Goal: Task Accomplishment & Management: Understand process/instructions

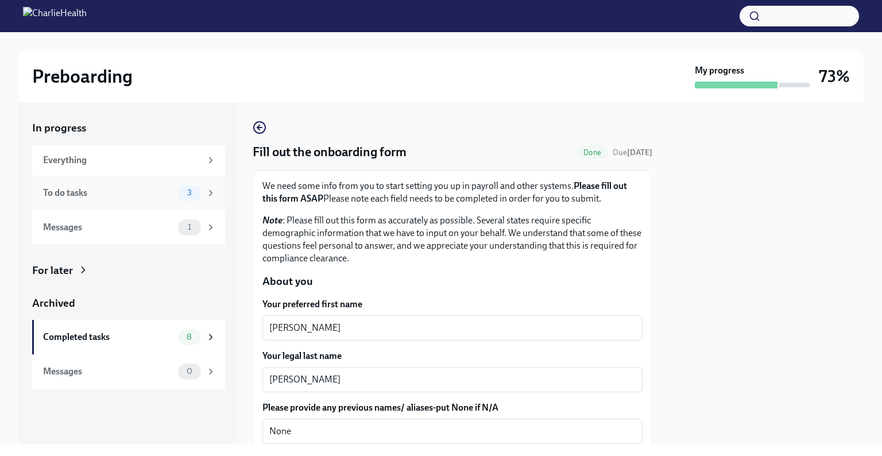
click at [159, 188] on div "To do tasks" at bounding box center [108, 193] width 130 height 13
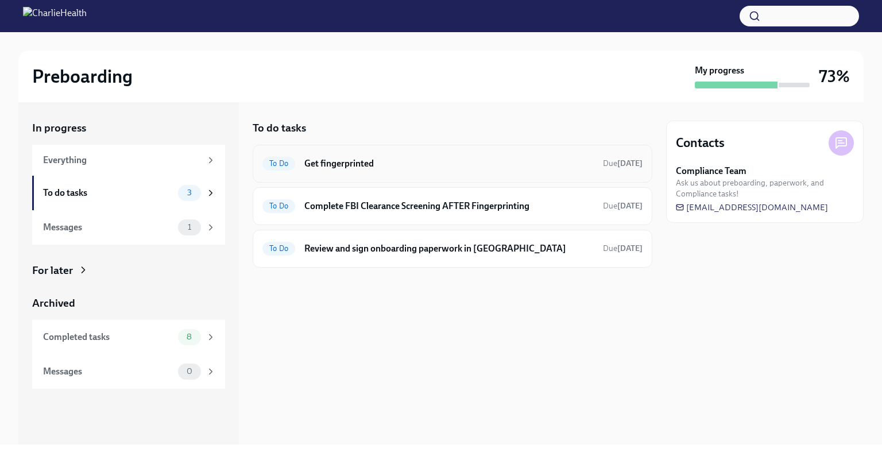
click at [385, 170] on div "To Do Get fingerprinted Due [DATE]" at bounding box center [452, 163] width 380 height 18
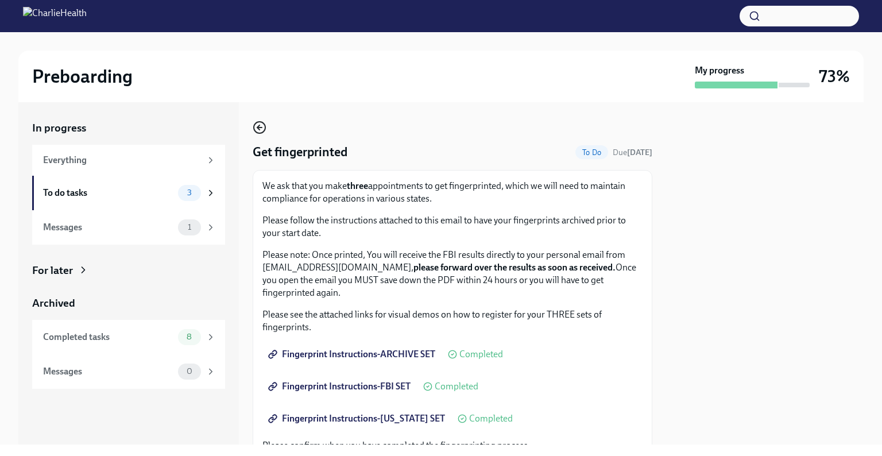
click at [258, 122] on icon "button" at bounding box center [260, 128] width 14 height 14
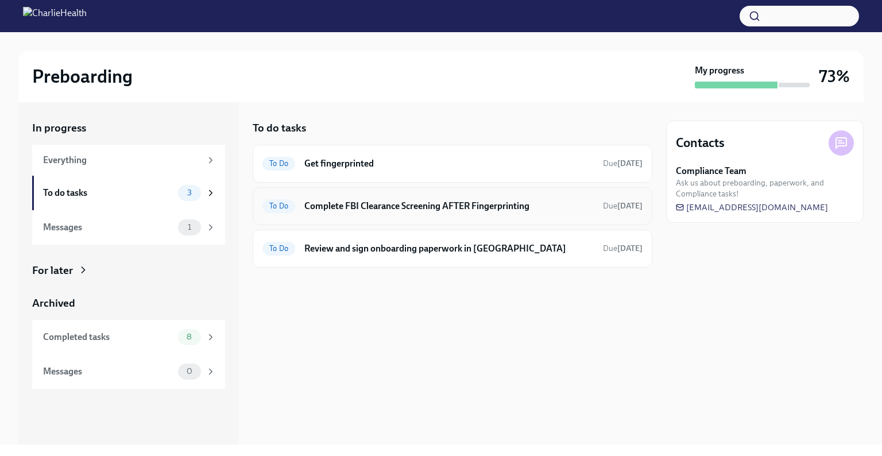
click at [324, 204] on h6 "Complete FBI Clearance Screening AFTER Fingerprinting" at bounding box center [448, 206] width 289 height 13
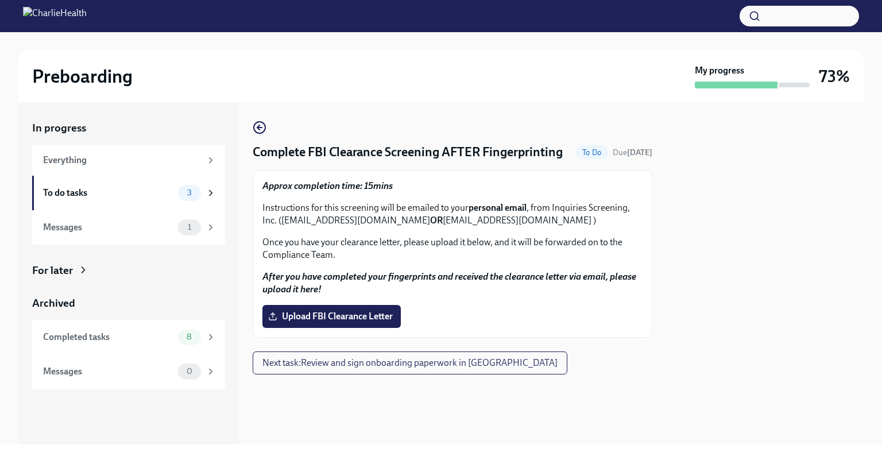
click at [531, 227] on p "Instructions for this screening will be emailed to your personal email , from I…" at bounding box center [452, 213] width 380 height 25
drag, startPoint x: 431, startPoint y: 239, endPoint x: 282, endPoint y: 239, distance: 148.7
click at [282, 227] on p "Instructions for this screening will be emailed to your personal email , from I…" at bounding box center [452, 213] width 380 height 25
copy p "[EMAIL_ADDRESS][DOMAIN_NAME]"
